Goal: Task Accomplishment & Management: Use online tool/utility

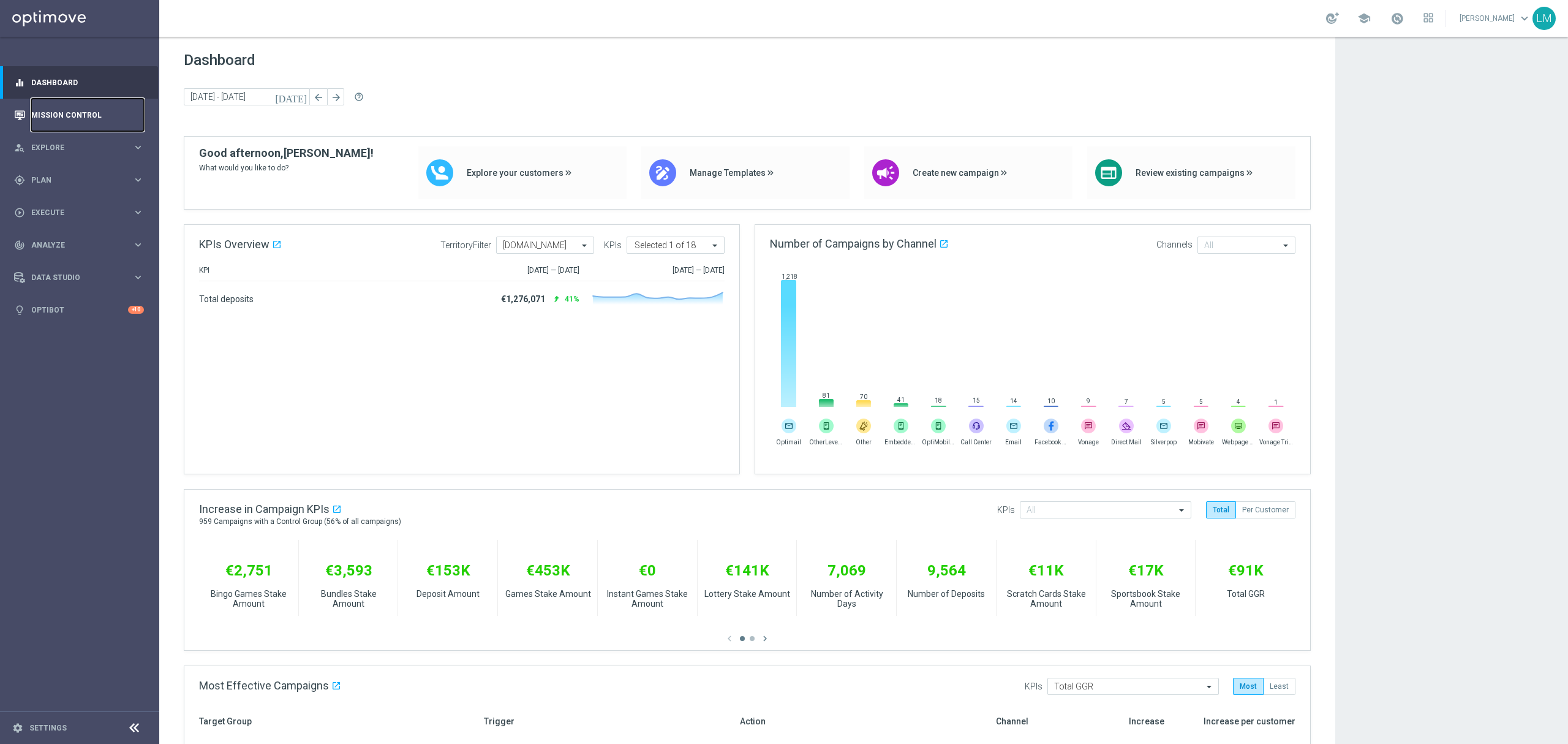
click at [99, 121] on link "Mission Control" at bounding box center [87, 115] width 113 height 32
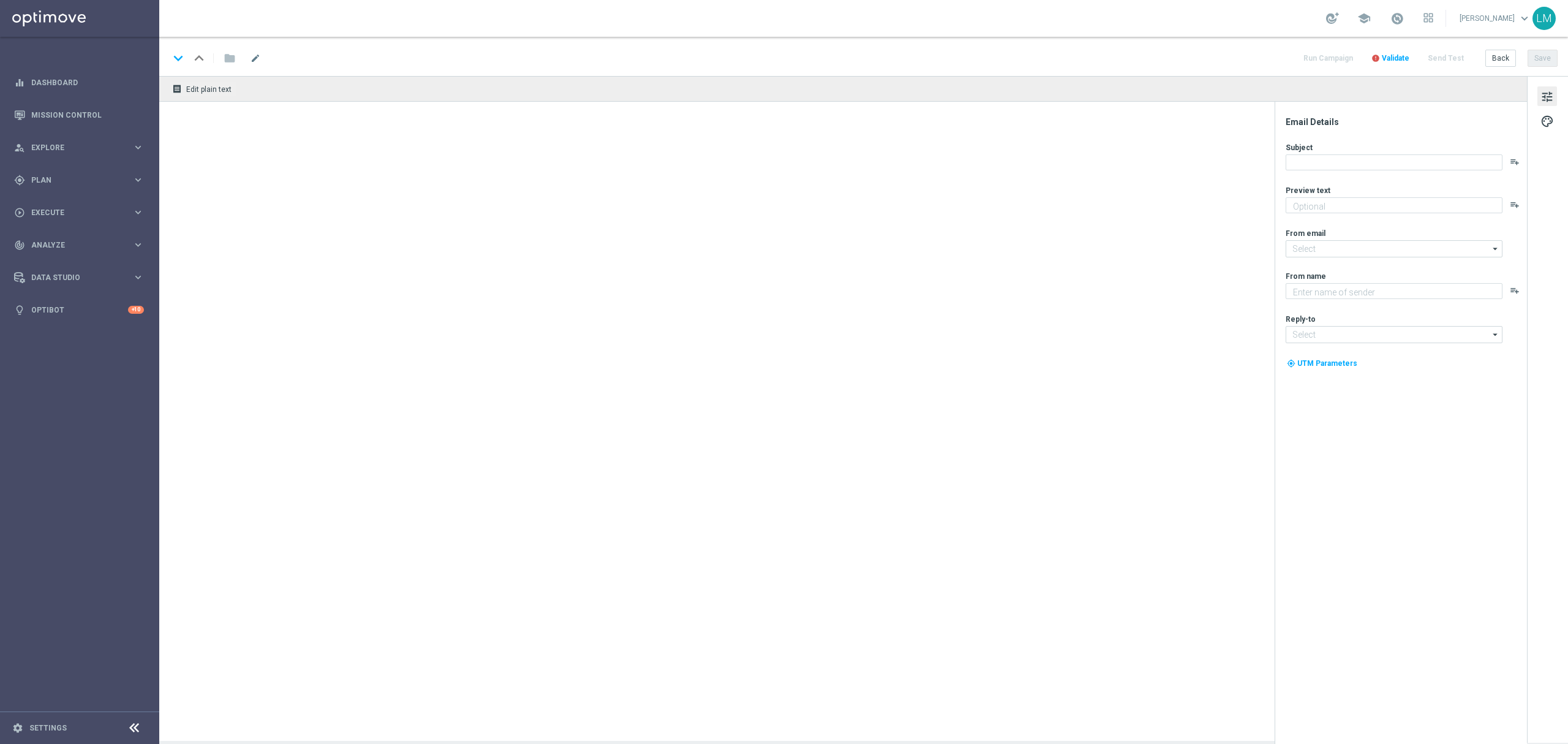
type textarea "Enjoy THREE weekly combo deals and get ready to change lives!"
type textarea "Lottoland"
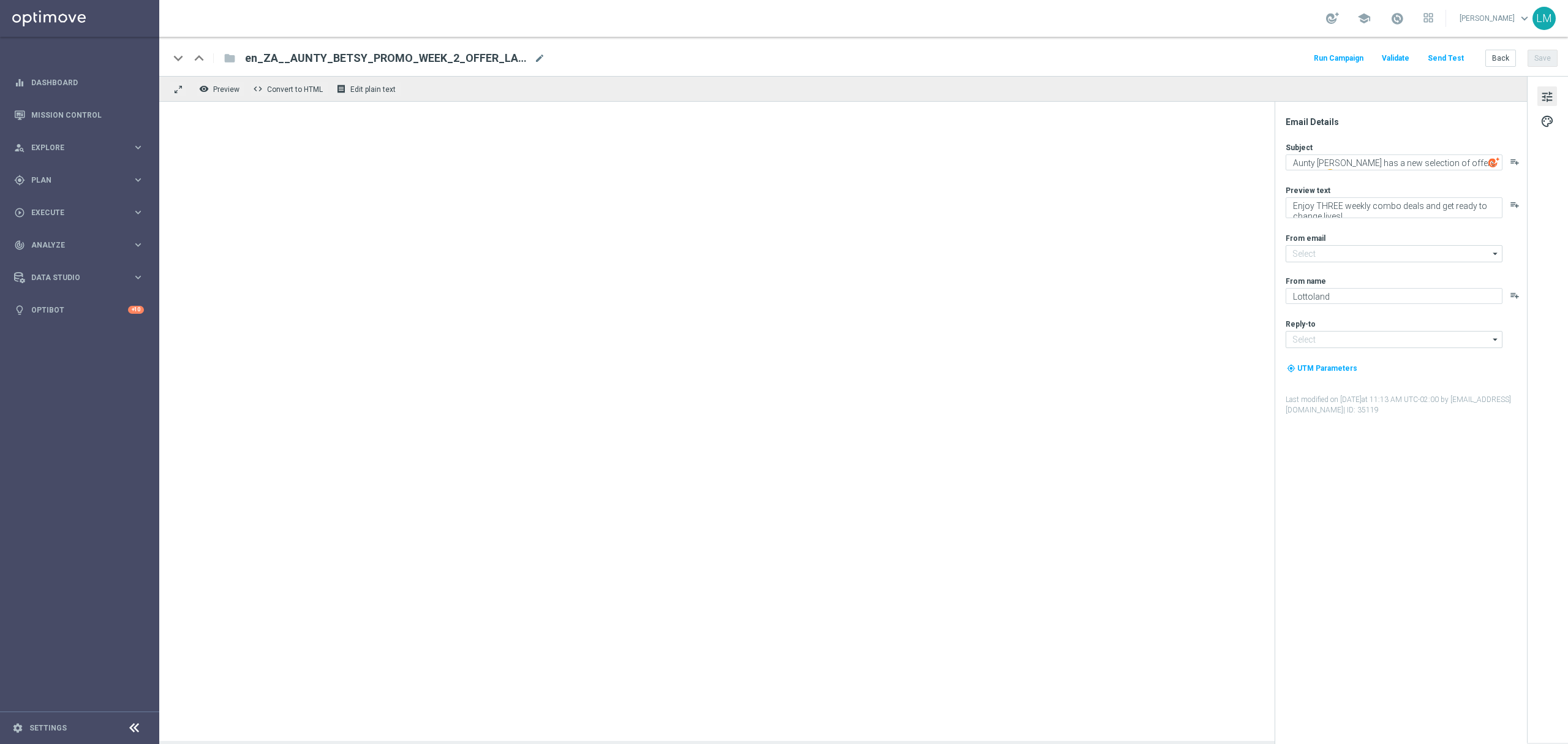
type input "mail@crm.lottoland.com"
type input "support@lottoland.co.za"
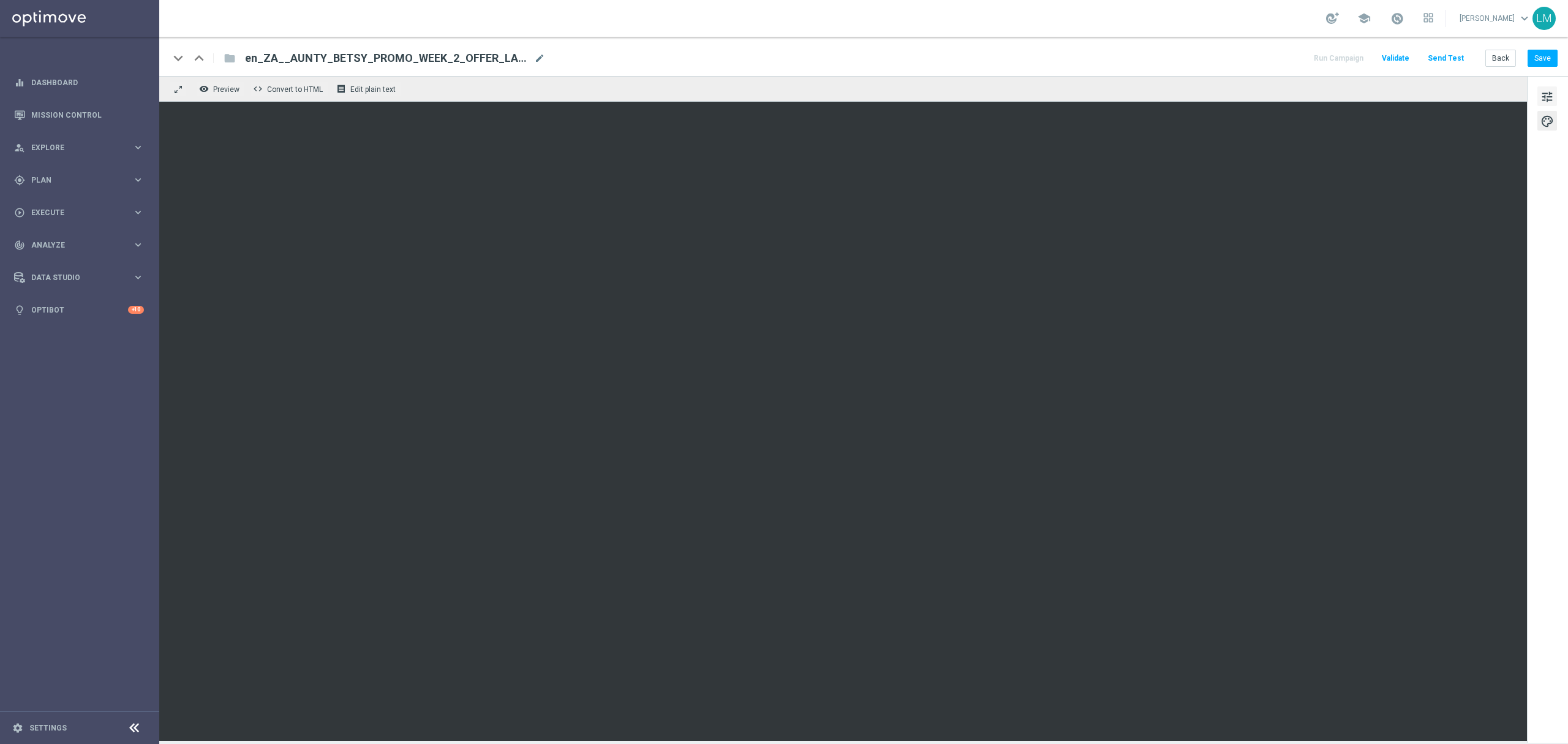
click at [1540, 97] on span "tune" at bounding box center [1547, 97] width 14 height 16
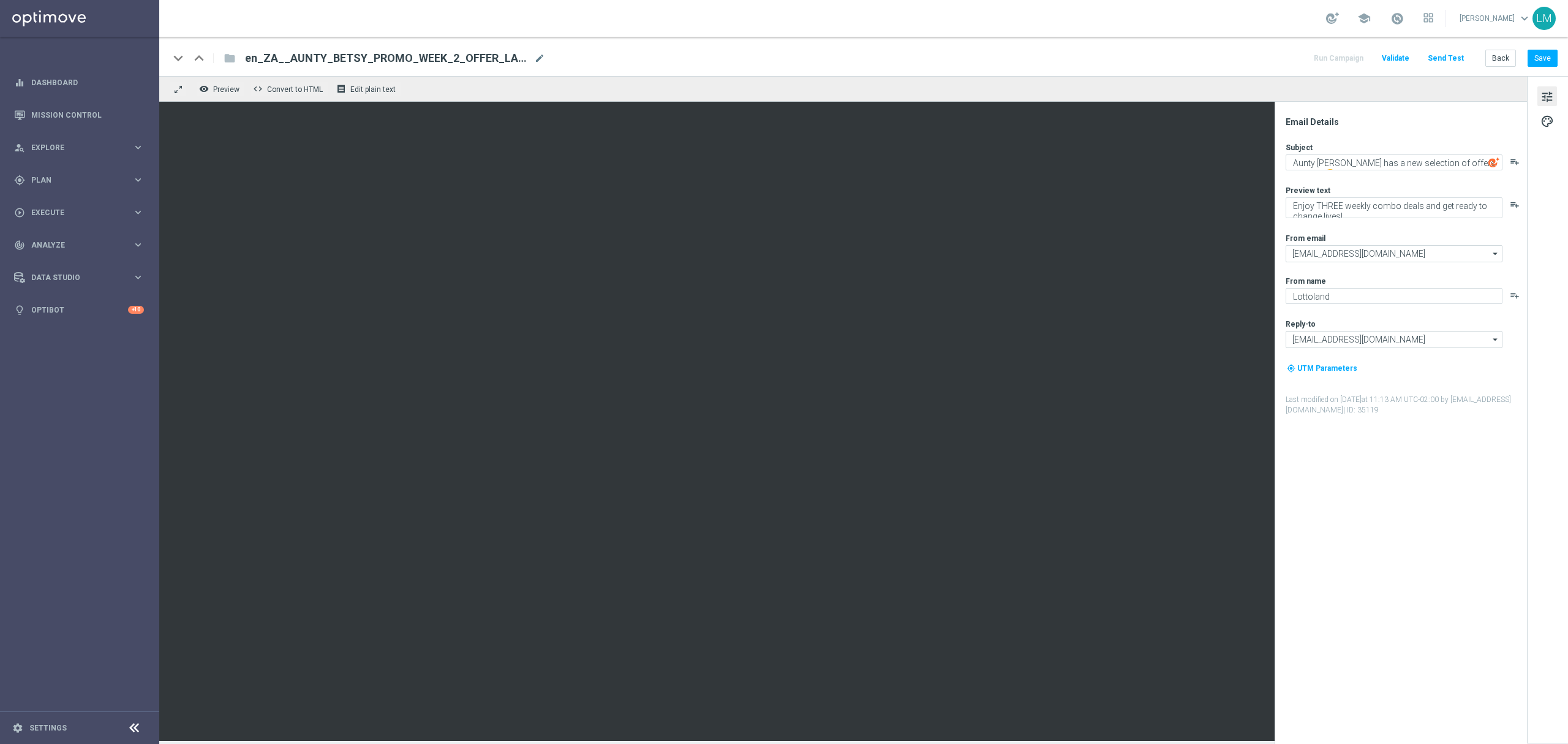
click at [1331, 153] on div "Subject Aunty Betsy has a new selection of offers for you! 🤩 playlist_add" at bounding box center [1405, 156] width 240 height 28
click at [1331, 158] on textarea "Aunty Betsy has a new selection of offers for you! 🤩" at bounding box center [1394, 162] width 217 height 16
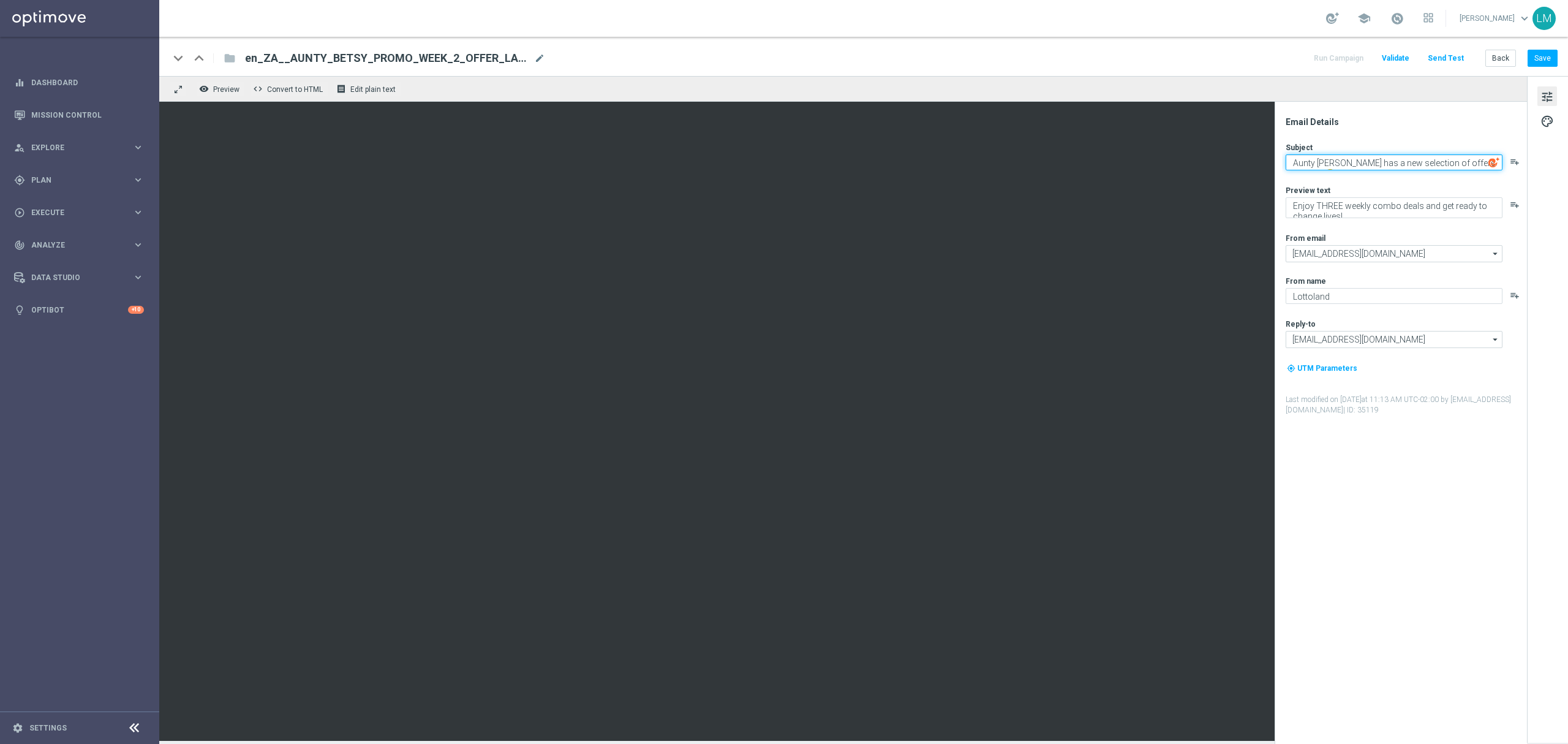
click at [1331, 158] on textarea "Aunty Betsy has a new selection of offers for you! 🤩" at bounding box center [1394, 162] width 217 height 16
paste textarea "nother week, another Aunty Betsy offer bonanza"
type textarea "Another week, another Aunty Betsy offer bonanza! 🤩"
click at [1379, 184] on div "Subject Another week, another Aunty Betsy offer bonanza! 🤩 playlist_add Preview…" at bounding box center [1405, 278] width 240 height 273
click at [1542, 52] on button "Save" at bounding box center [1542, 58] width 30 height 17
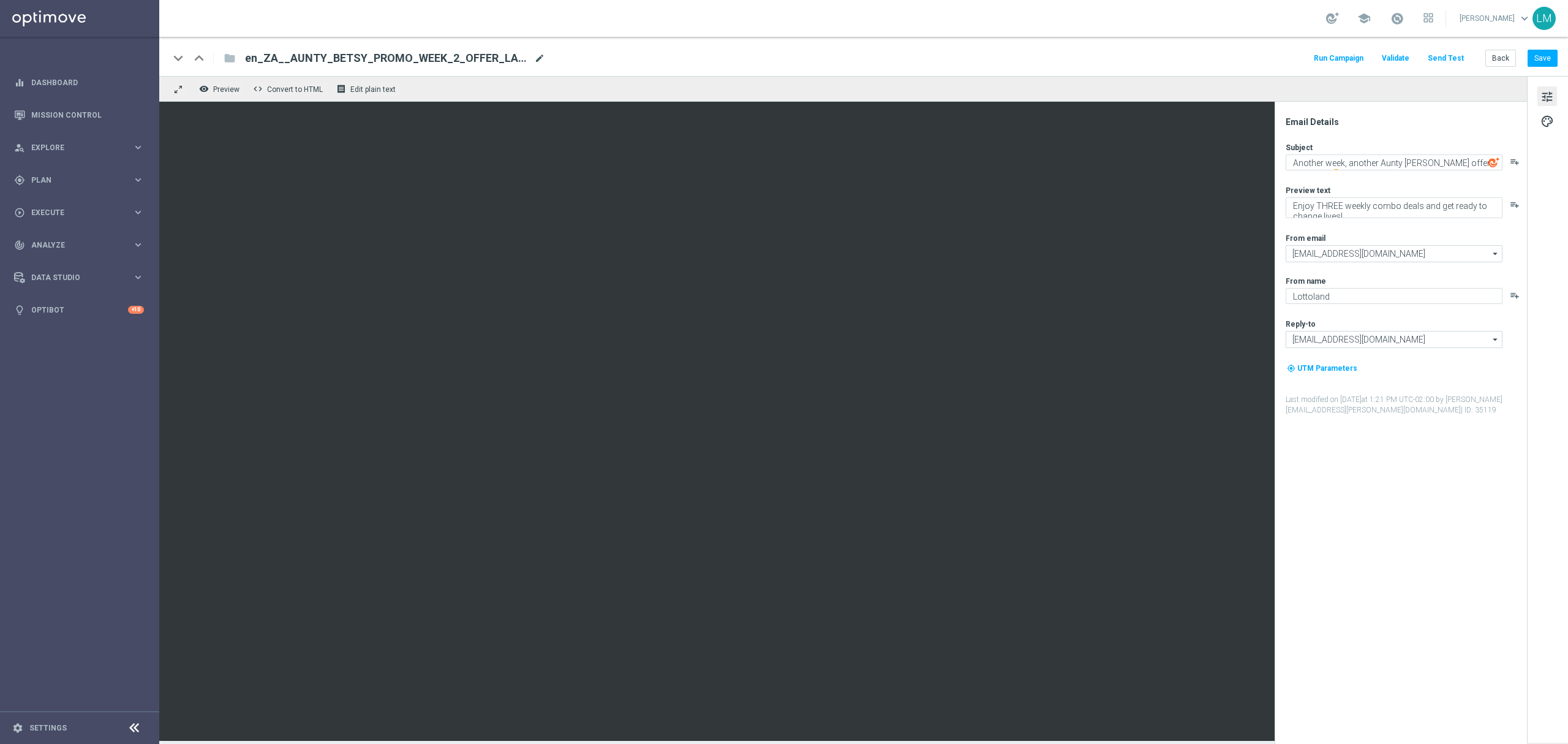
click at [542, 55] on span "mode_edit" at bounding box center [539, 58] width 11 height 11
paste input "3"
type input "en_ZA__AUNTY_BETSY_PROMO_WEEK_3_OFFER_LAUNCH__EMT_ALL_EM_TAC_LT"
click at [559, 82] on div "remove_red_eye Preview code Convert to HTML receipt Edit plain text" at bounding box center [843, 89] width 1367 height 26
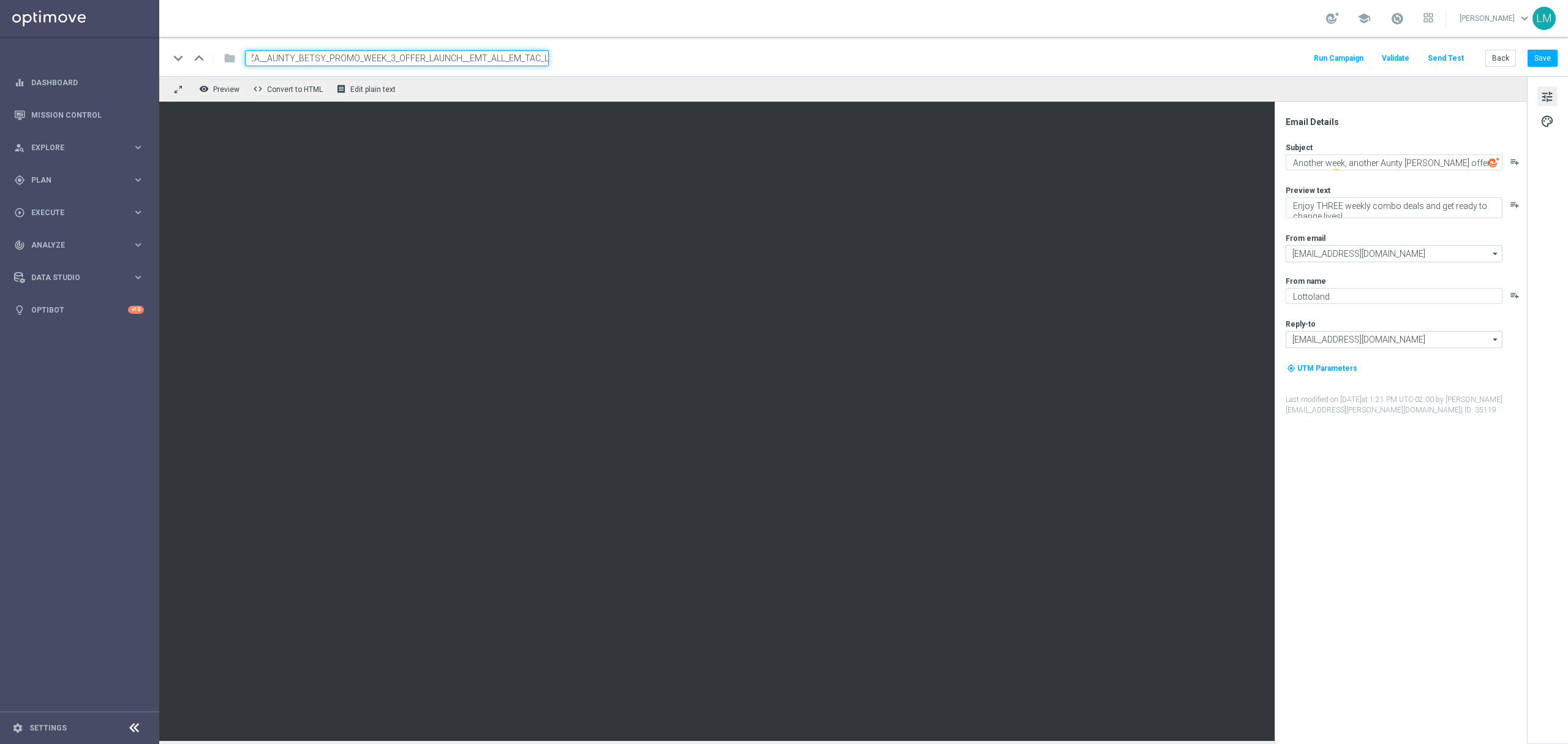
scroll to position [0, 0]
click at [547, 66] on div "keyboard_arrow_down keyboard_arrow_up folder en_ZA__AUNTY_BETSY_PROMO_WEEK_3_OF…" at bounding box center [864, 56] width 1409 height 39
click at [539, 55] on input "en_ZA__AUNTY_BETSY_PROMO_WEEK_3_OFFER_LAUNCH__EMT_ALL_EM_TAC_LT" at bounding box center [397, 58] width 304 height 16
click at [522, 83] on div "remove_red_eye Preview code Convert to HTML receipt Edit plain text" at bounding box center [843, 89] width 1367 height 26
click at [517, 59] on input "en_ZA__AUNTY_BETSY_PROMO_WEEK_3_OFFER_LAUNCH__EMT_ALL_EM_TAC_LT" at bounding box center [397, 58] width 304 height 16
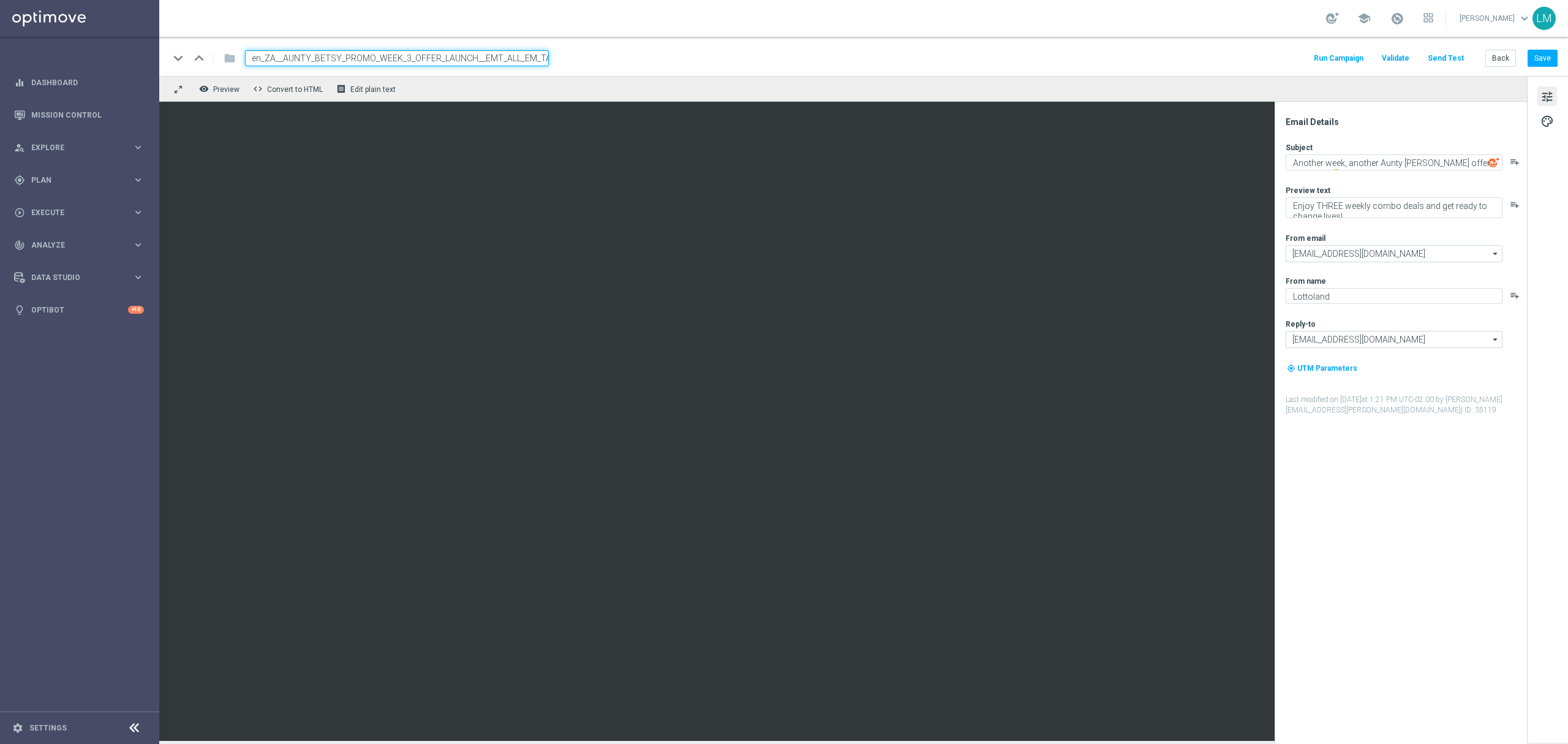
click at [508, 92] on div "remove_red_eye Preview code Convert to HTML receipt Edit plain text" at bounding box center [843, 89] width 1367 height 26
click at [1536, 60] on button "Save" at bounding box center [1542, 58] width 30 height 17
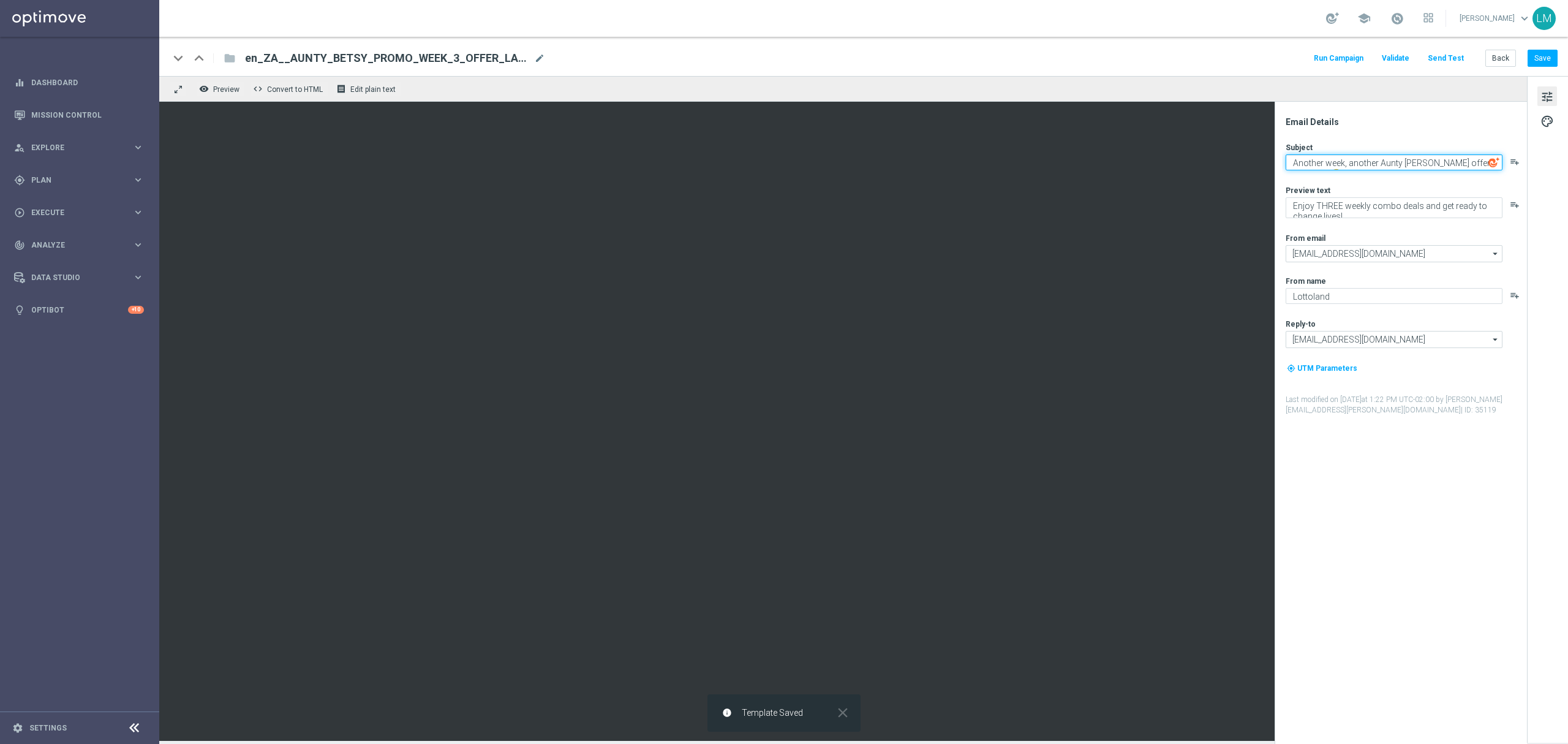
click at [1456, 163] on textarea "Another week, another Aunty Betsy offer bonanza! 🤩" at bounding box center [1394, 162] width 217 height 16
click at [1545, 64] on button "Save" at bounding box center [1542, 58] width 30 height 17
click at [1451, 62] on button "Send Test" at bounding box center [1445, 59] width 40 height 17
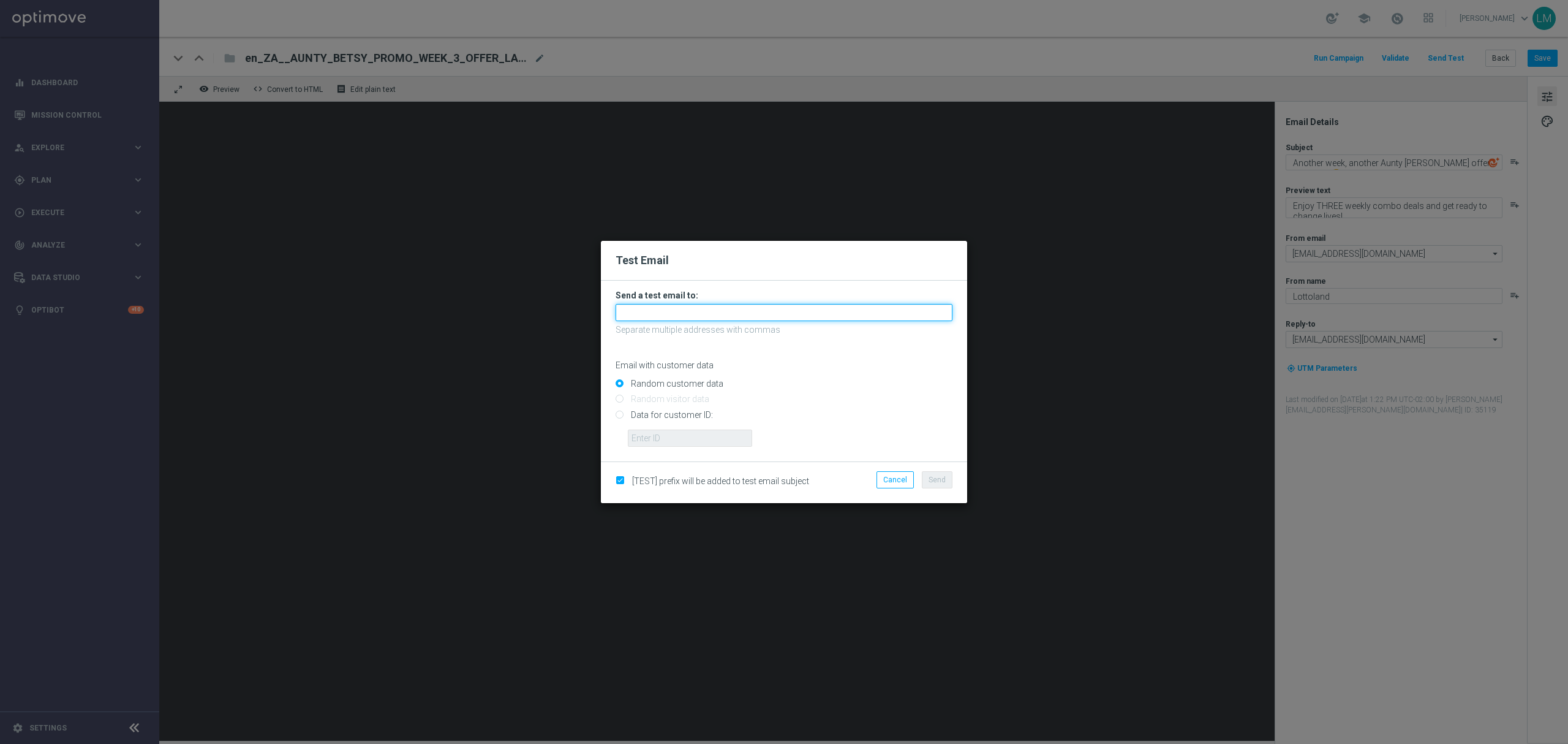
click at [628, 312] on input "text" at bounding box center [784, 312] width 337 height 17
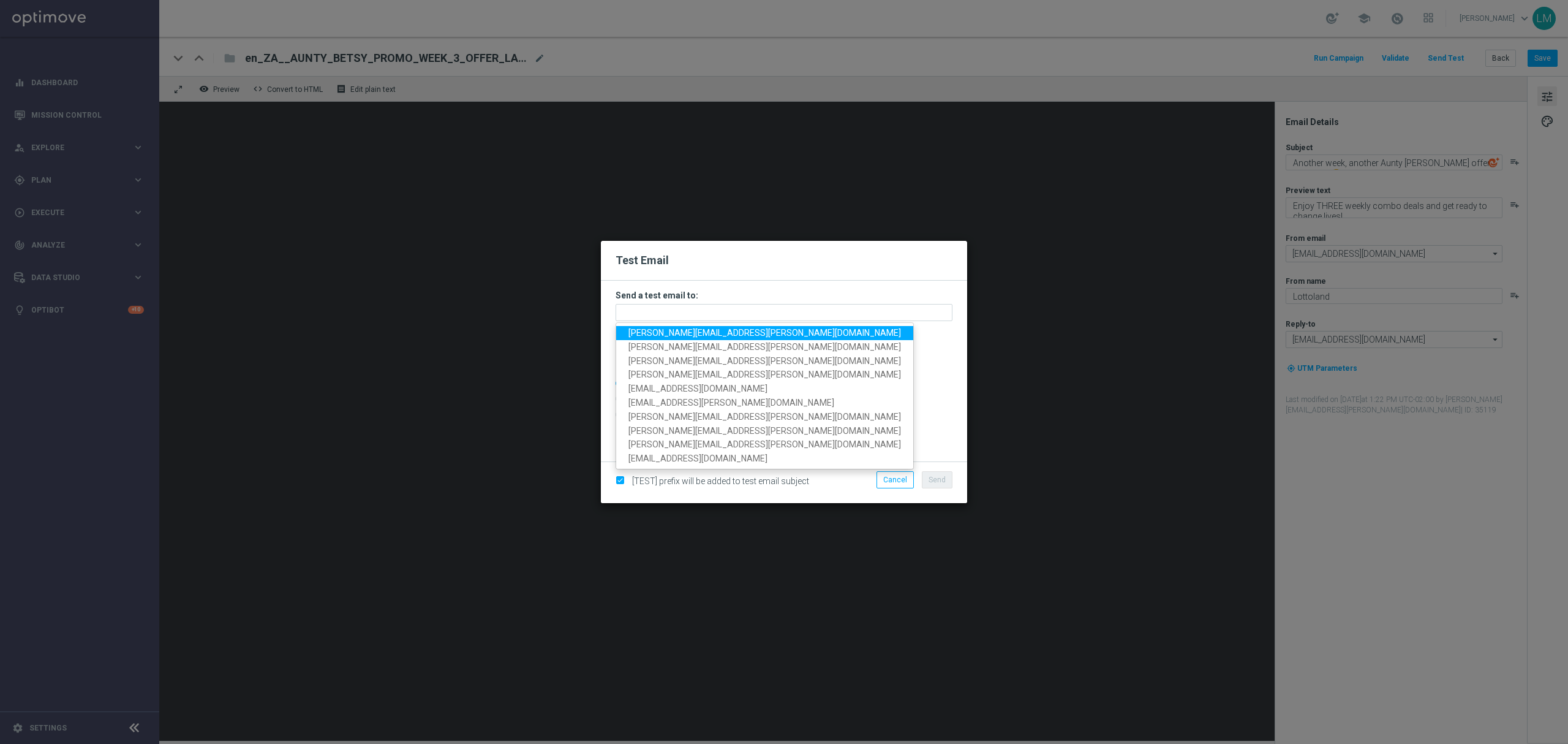
click at [637, 334] on span "leslie.martinez@lottoland.com" at bounding box center [764, 332] width 273 height 10
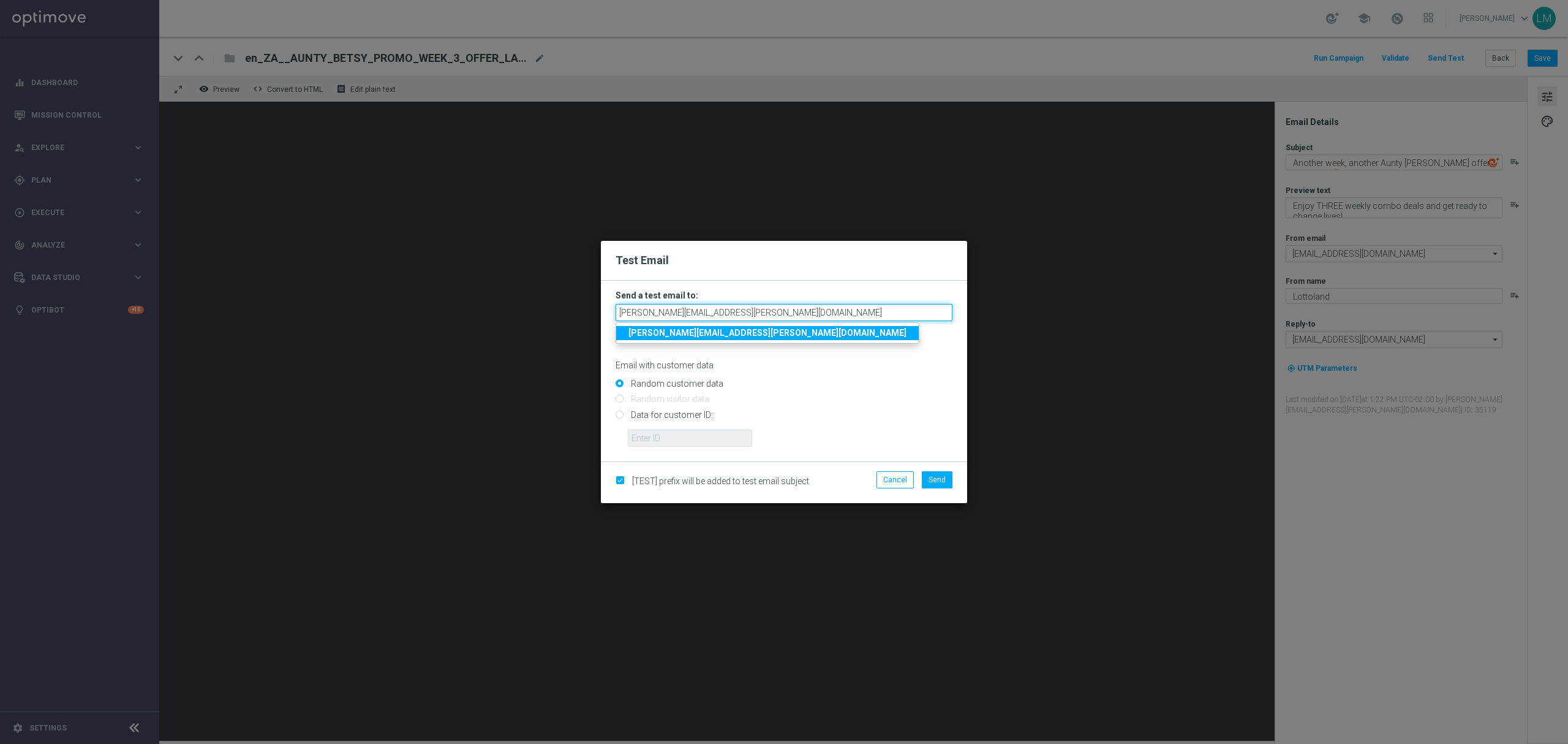
click at [735, 312] on input "leslie.martinez@lottoland.com" at bounding box center [784, 312] width 337 height 17
click at [742, 309] on input "leslie.martinez@lottoland.com" at bounding box center [784, 312] width 337 height 17
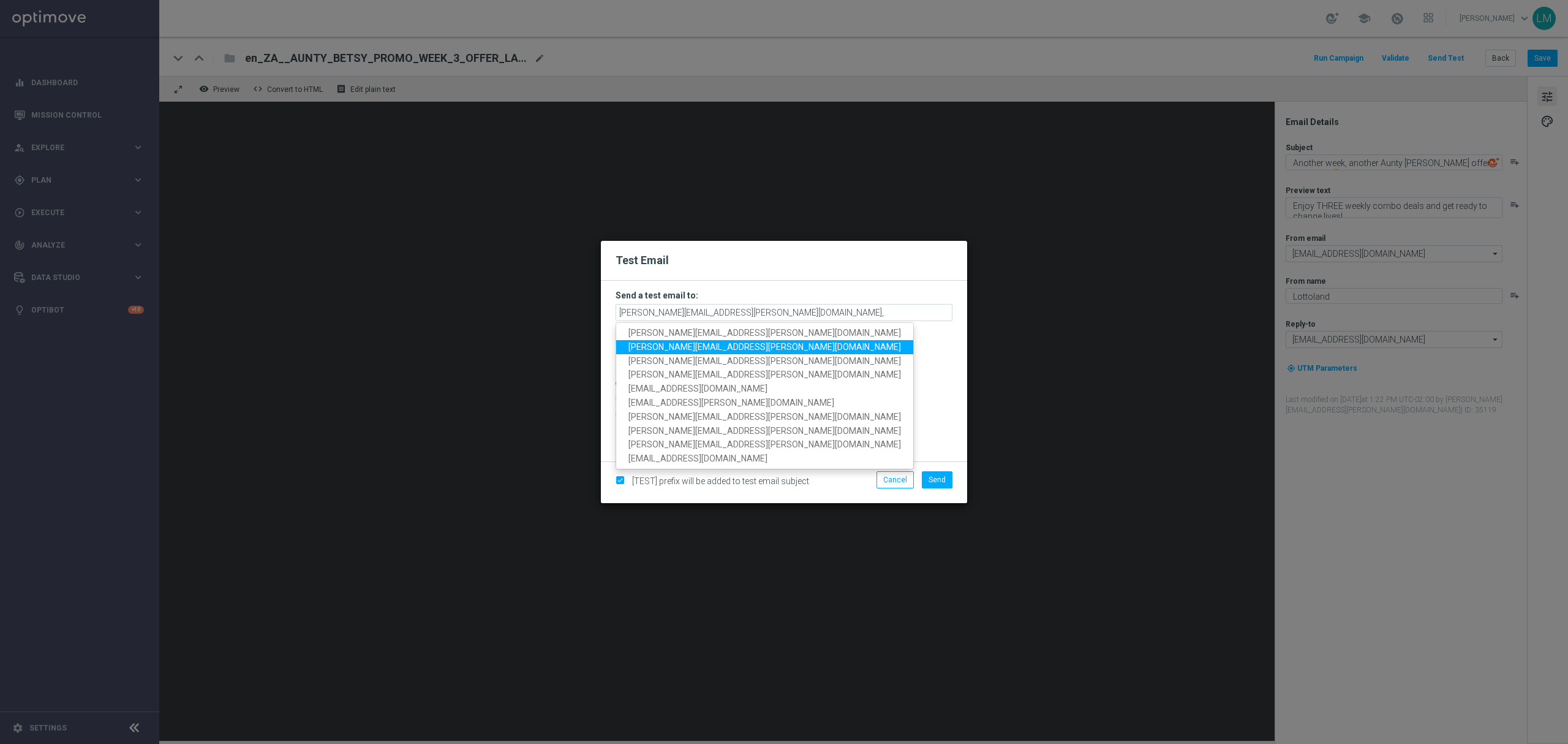
click at [697, 344] on span "millie.purcell@lottoland.com" at bounding box center [764, 347] width 273 height 10
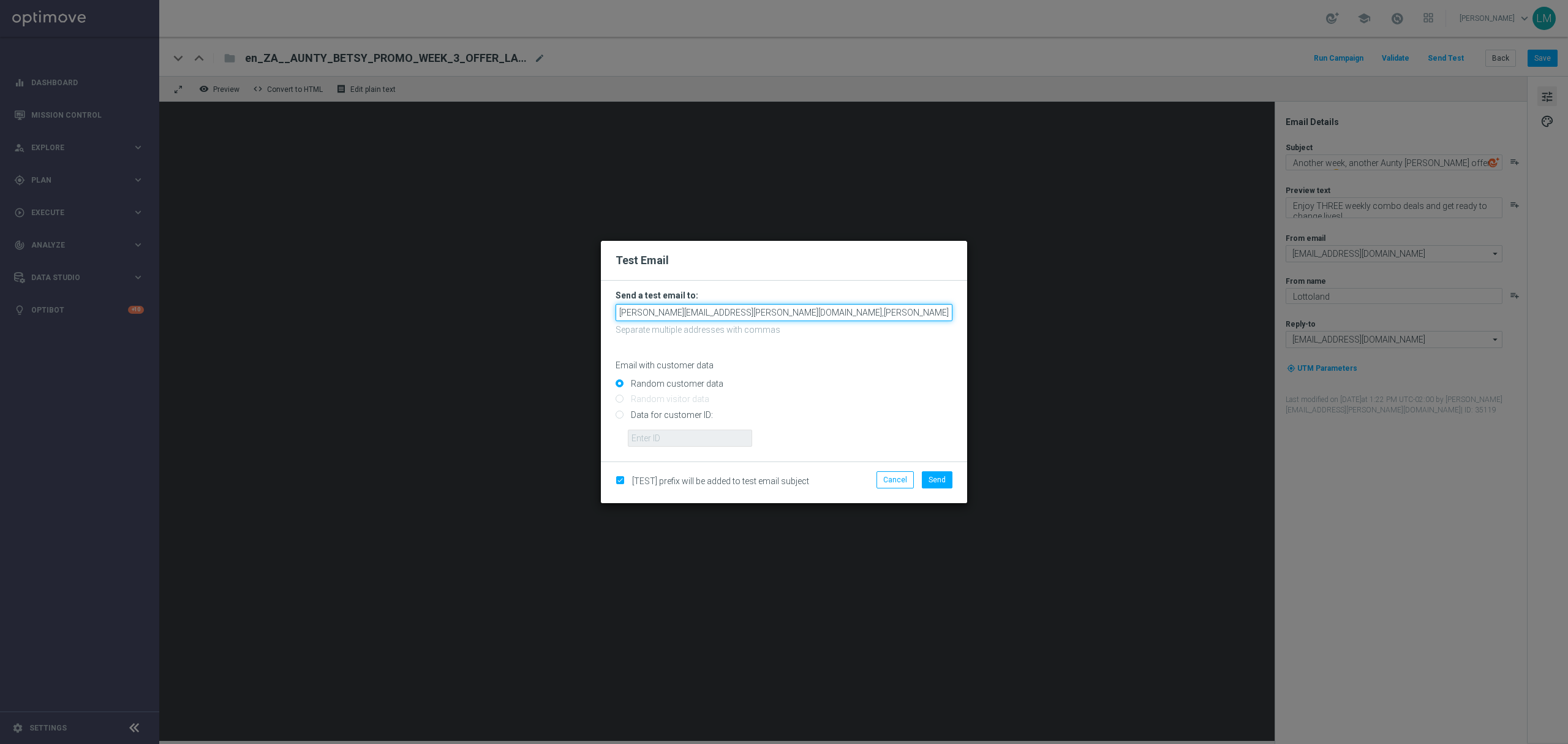
click at [862, 317] on input "leslie.martinez@lottoland.com,millie.purcell@lottoland.com" at bounding box center [784, 312] width 337 height 17
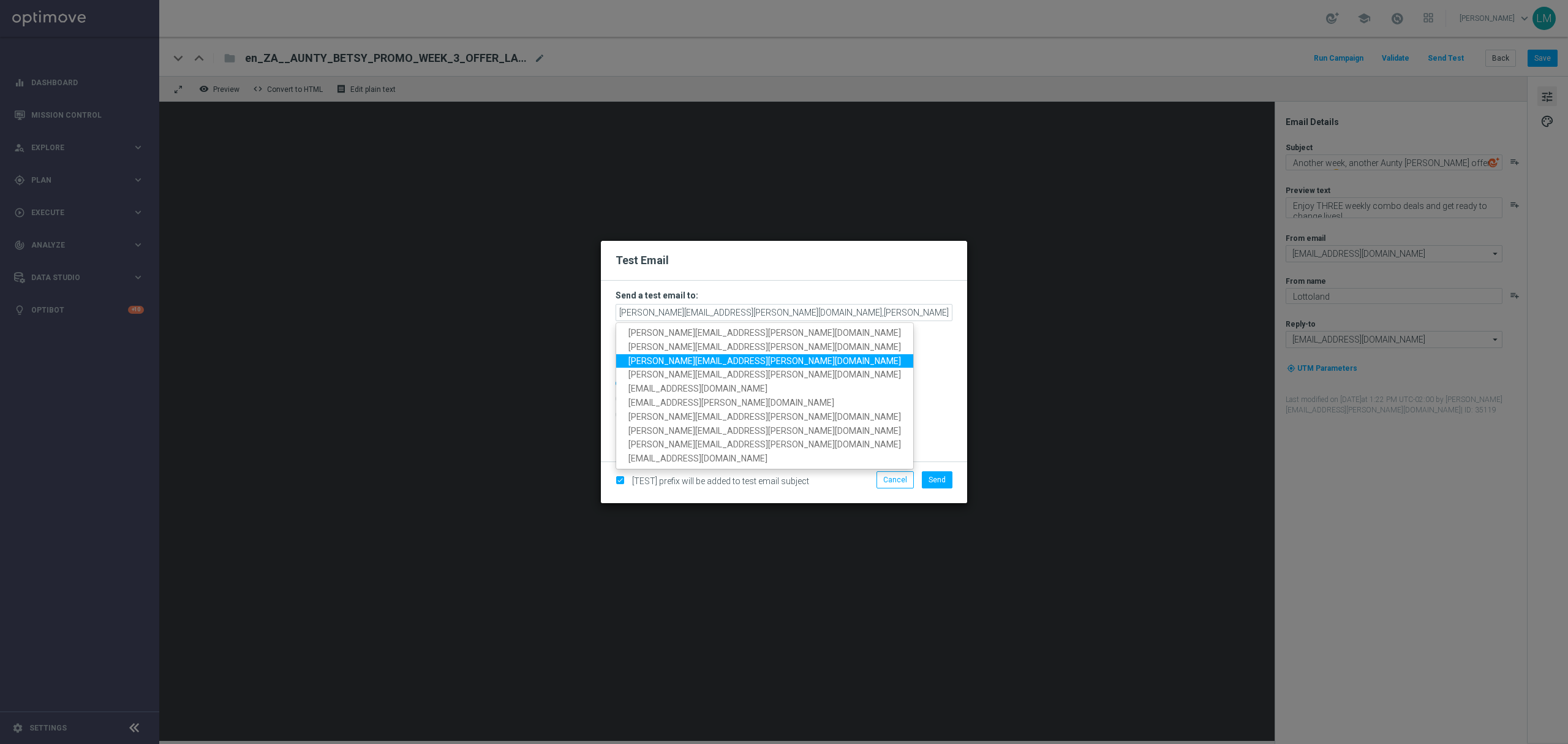
click at [693, 361] on span "ricky.hubbard@lottoland.com" at bounding box center [764, 360] width 273 height 10
type input "leslie.martinez@lottoland.com,millie.purcell@lottoland.com,ricky.hubbard@lottol…"
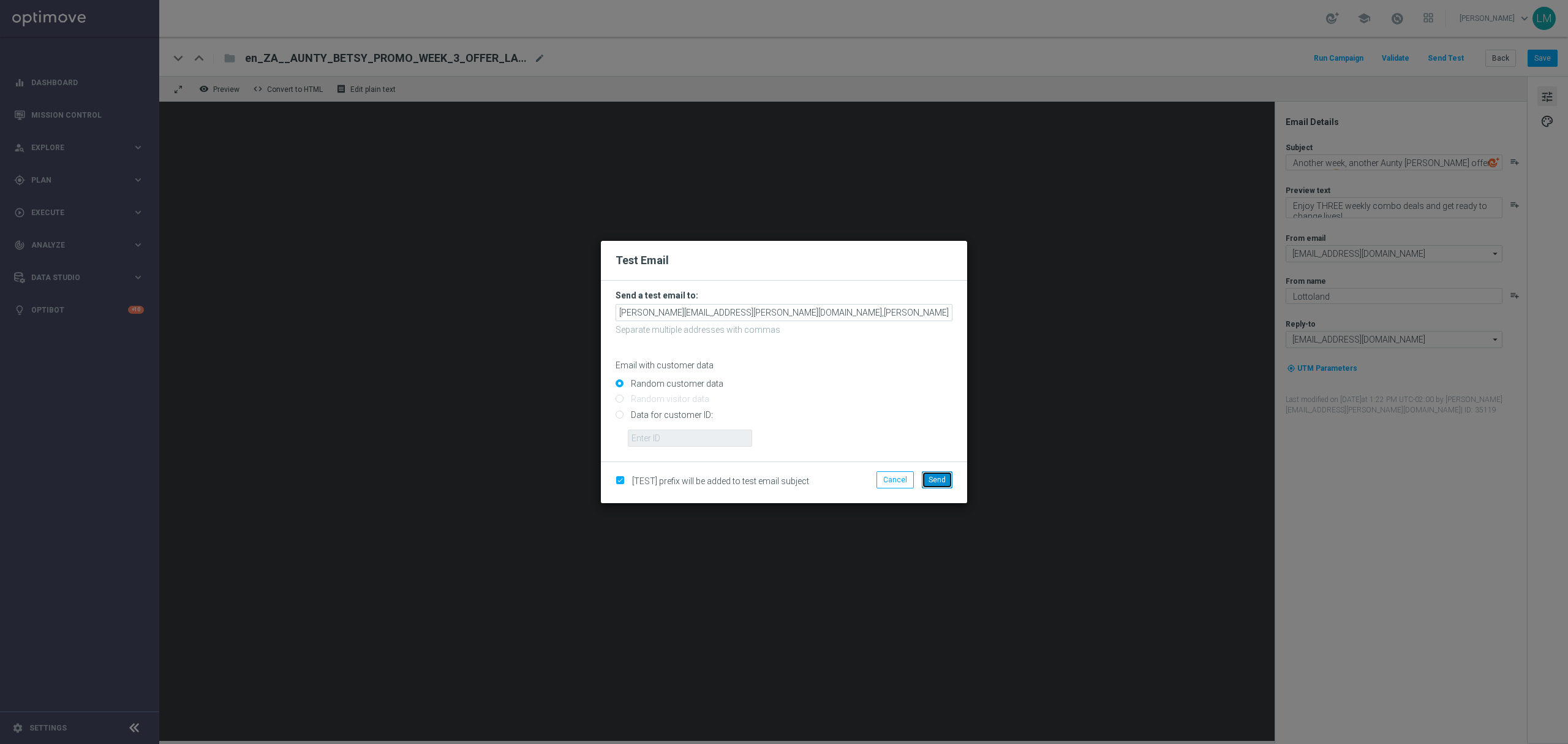
click at [937, 477] on span "Send" at bounding box center [937, 479] width 17 height 8
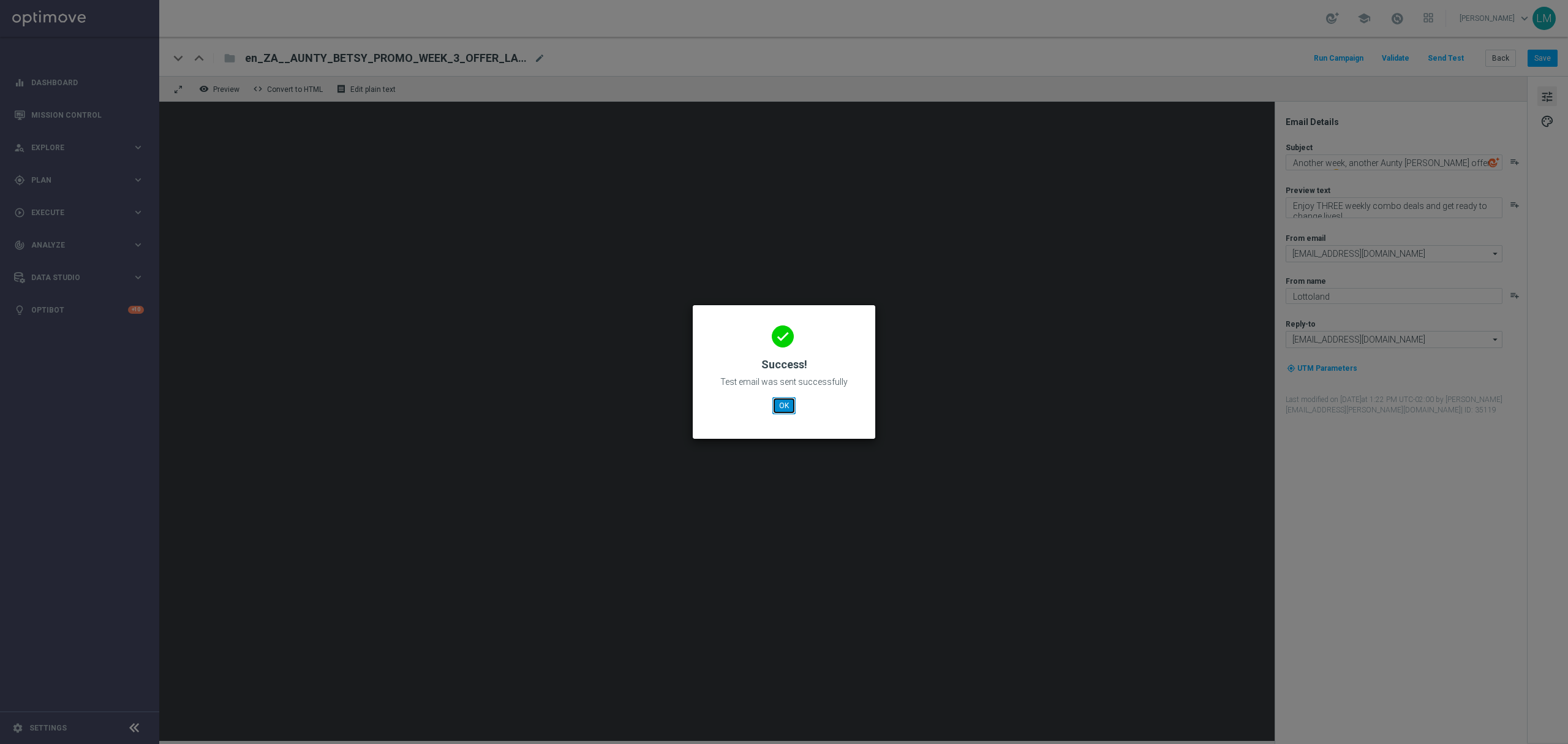
click at [786, 409] on button "OK" at bounding box center [784, 405] width 23 height 17
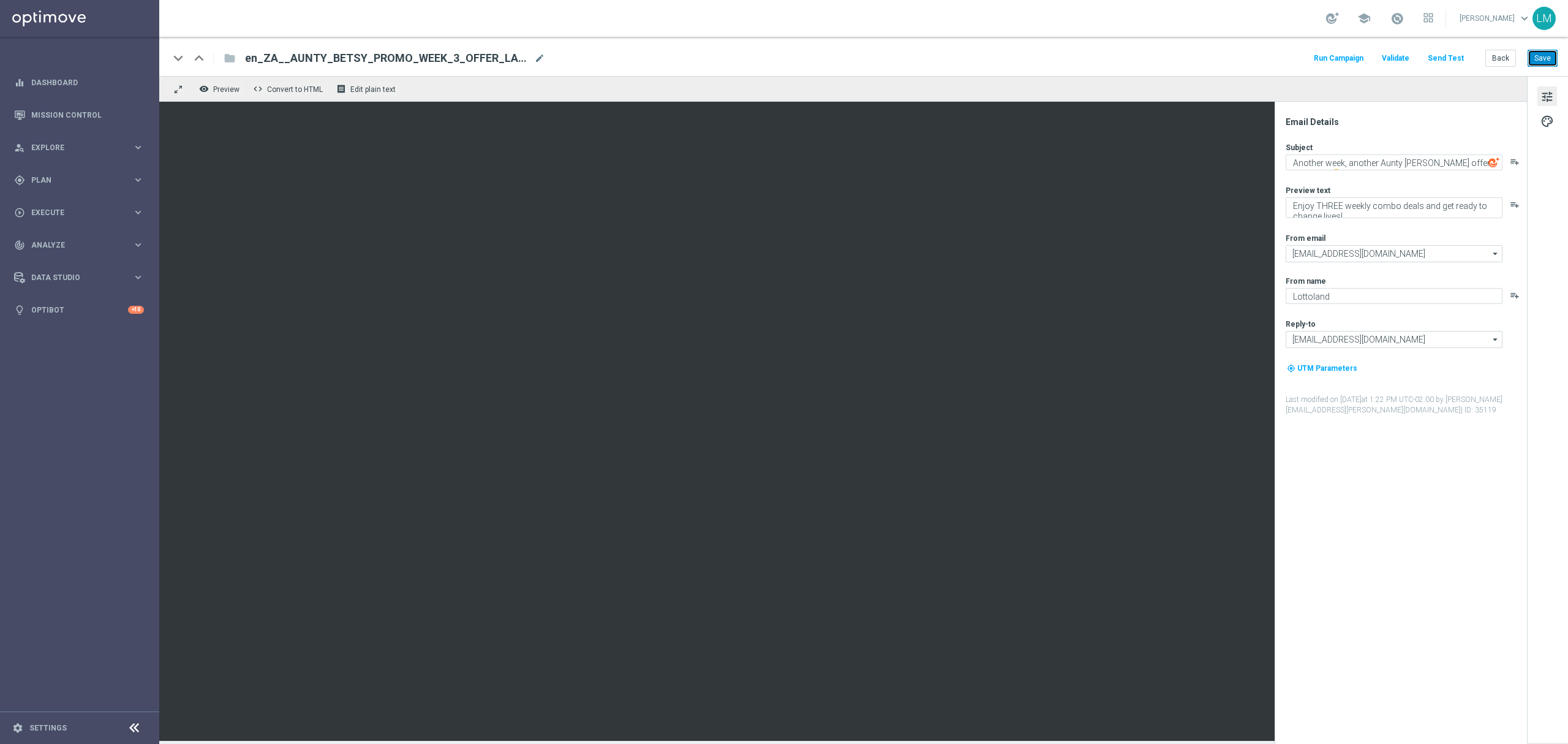
click at [1532, 54] on button "Save" at bounding box center [1542, 58] width 30 height 17
click at [1545, 55] on button "Save" at bounding box center [1542, 58] width 30 height 17
